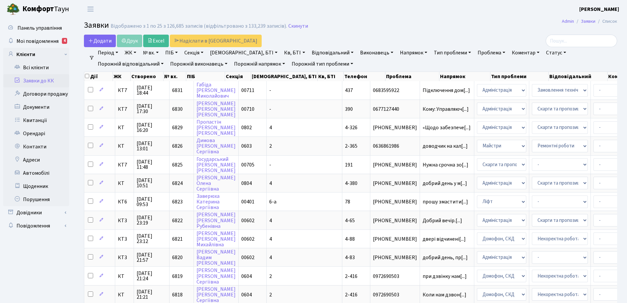
select select "25"
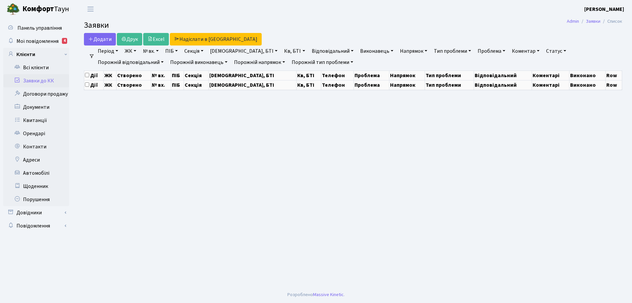
select select "25"
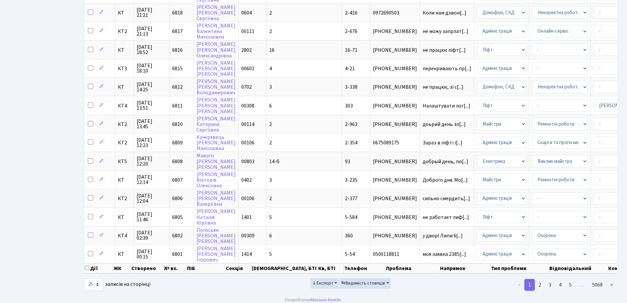
scroll to position [291, 0]
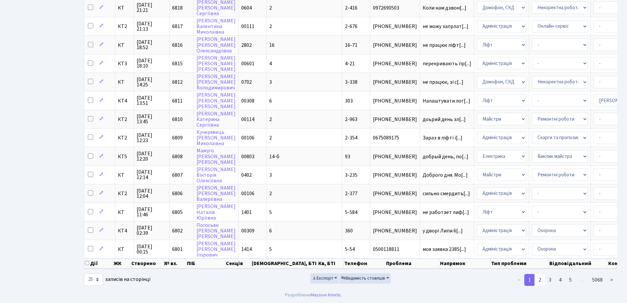
click at [541, 278] on link "2" at bounding box center [540, 280] width 11 height 12
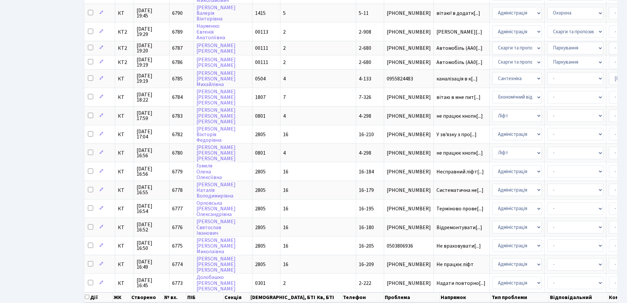
scroll to position [283, 0]
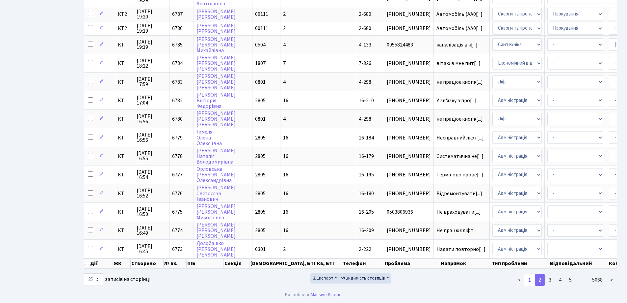
click at [529, 280] on link "1" at bounding box center [530, 280] width 11 height 12
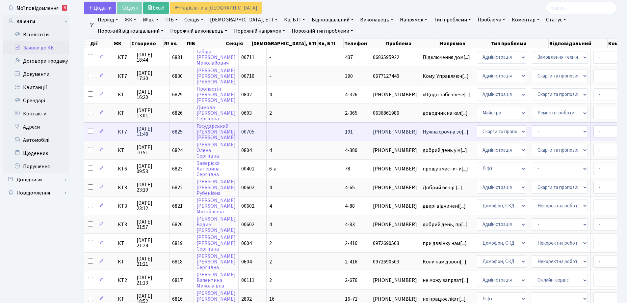
scroll to position [0, 0]
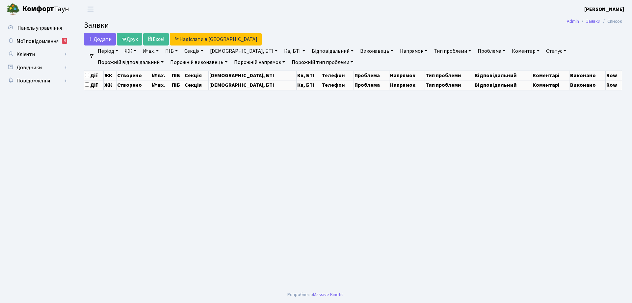
select select "25"
